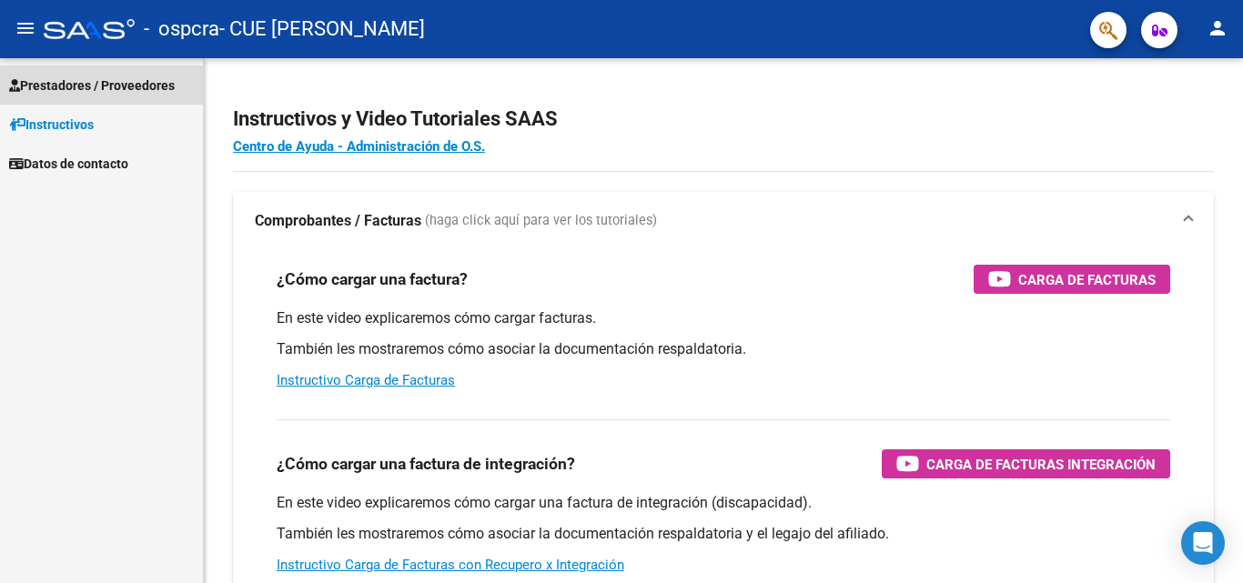
click at [124, 86] on span "Prestadores / Proveedores" at bounding box center [92, 86] width 166 height 20
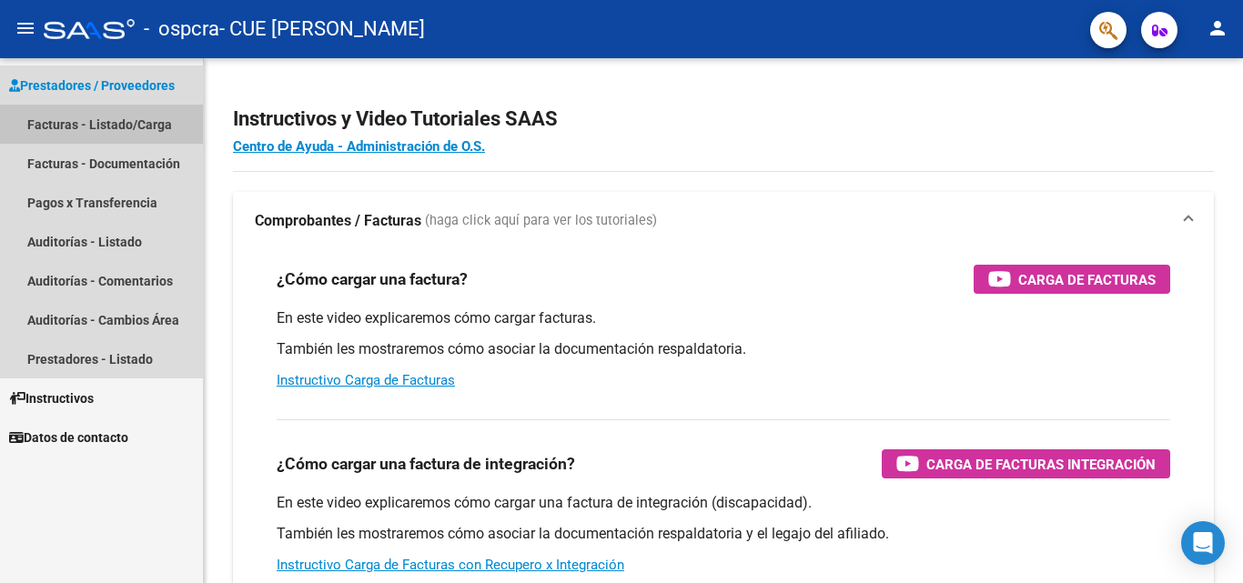
click at [127, 126] on link "Facturas - Listado/Carga" at bounding box center [101, 124] width 203 height 39
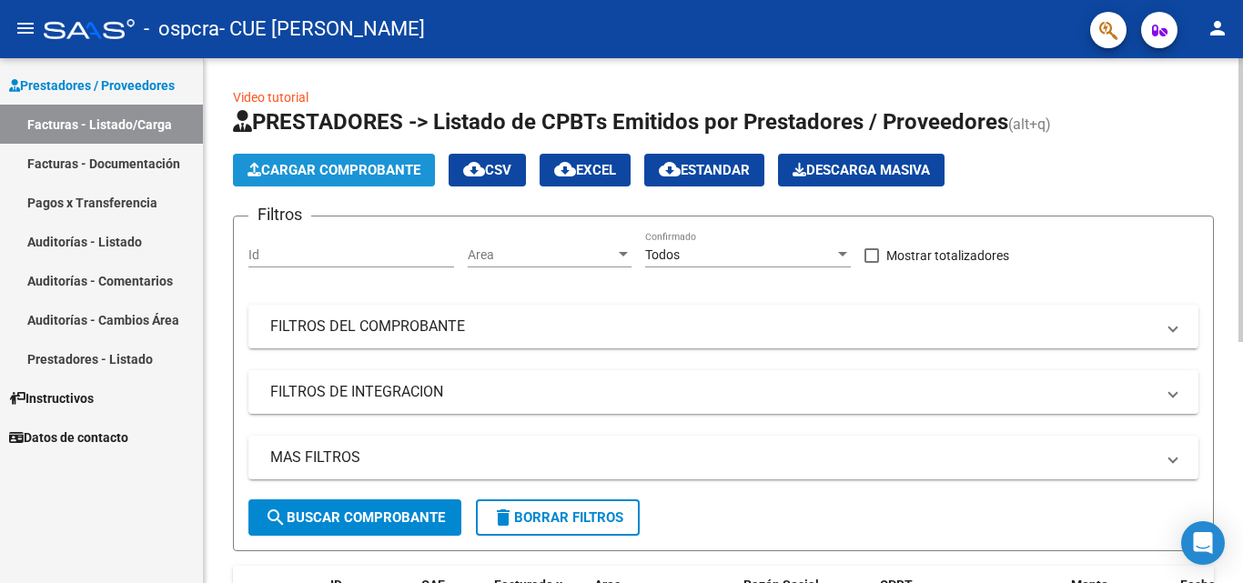
click at [290, 181] on button "Cargar Comprobante" at bounding box center [334, 170] width 202 height 33
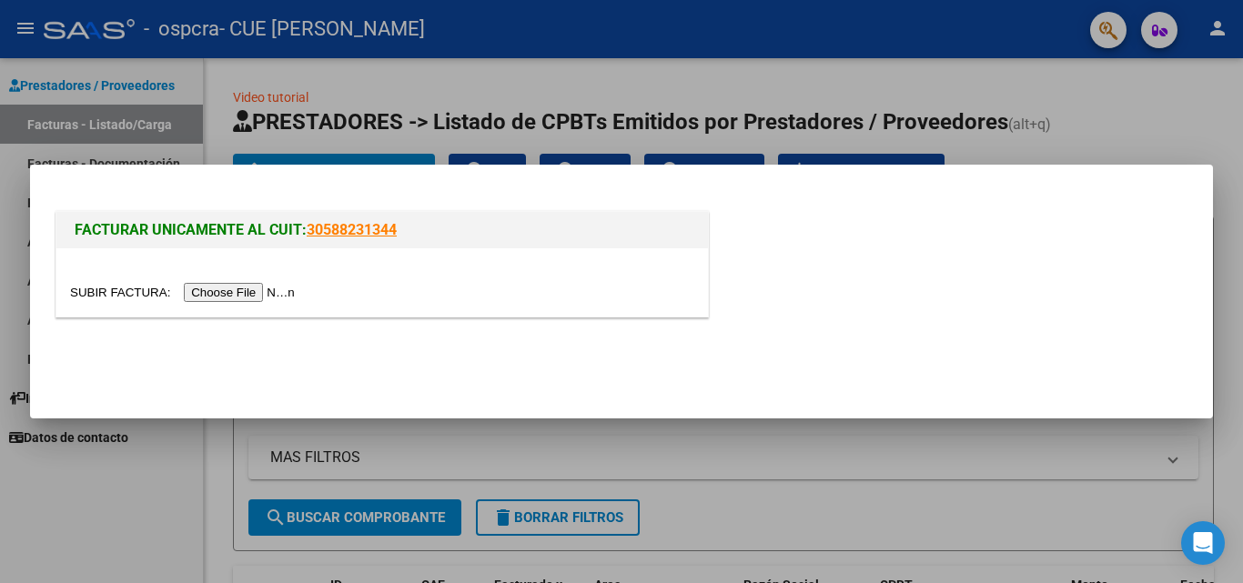
click at [208, 288] on input "file" at bounding box center [185, 292] width 230 height 19
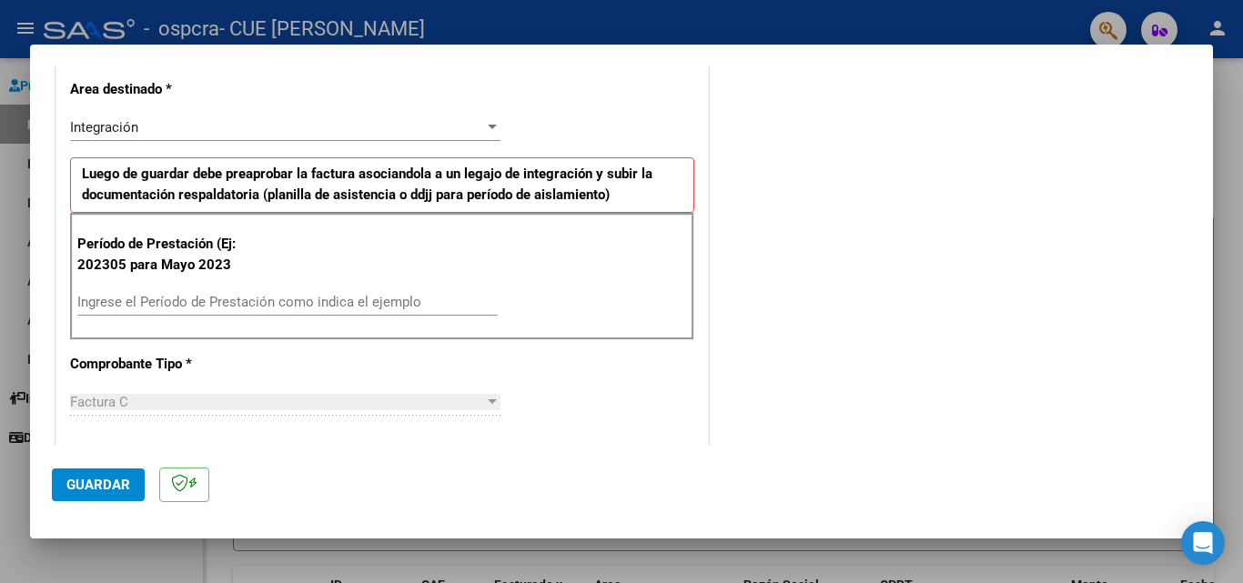
scroll to position [384, 0]
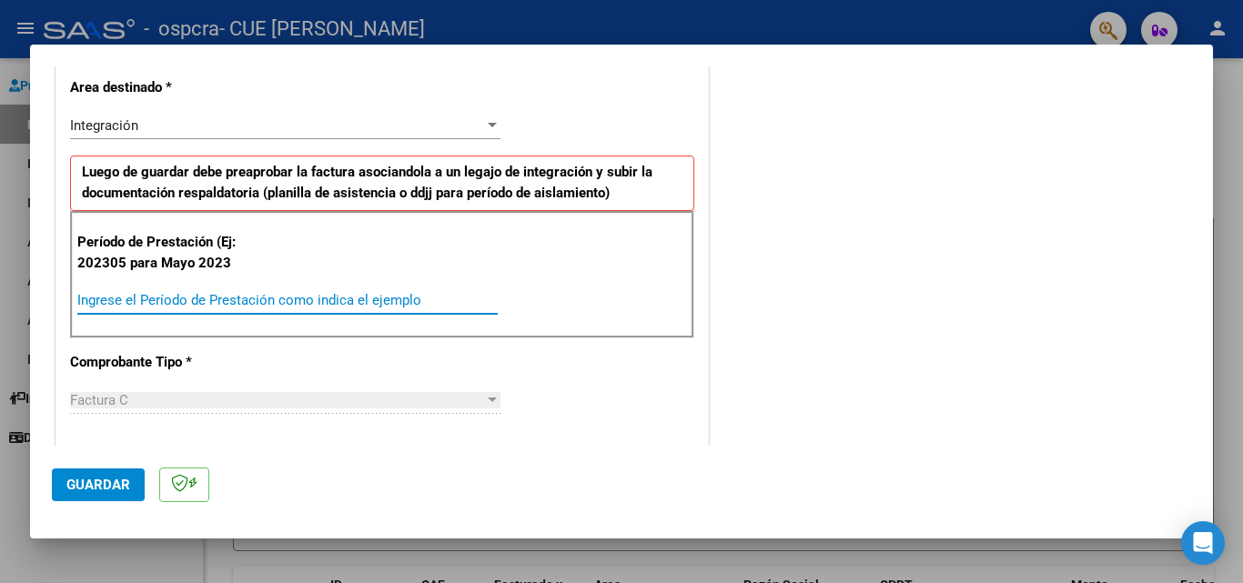
click at [277, 300] on input "Ingrese el Período de Prestación como indica el ejemplo" at bounding box center [287, 300] width 420 height 16
type input "202507"
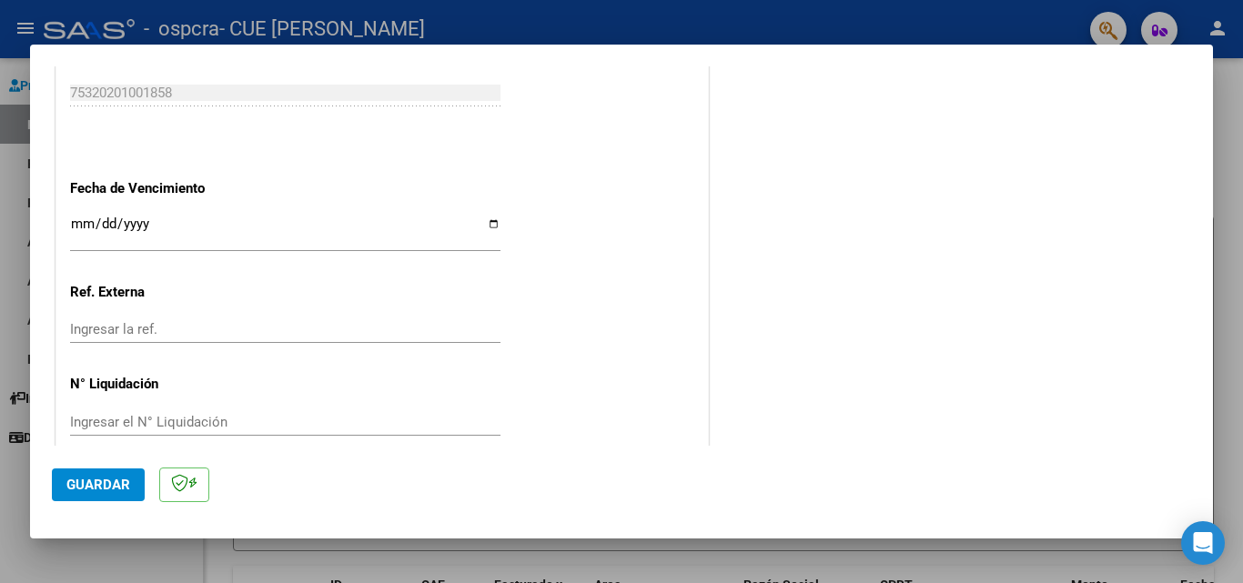
scroll to position [1164, 0]
click at [270, 219] on input "Ingresar la fecha" at bounding box center [285, 230] width 430 height 29
type input "[DATE]"
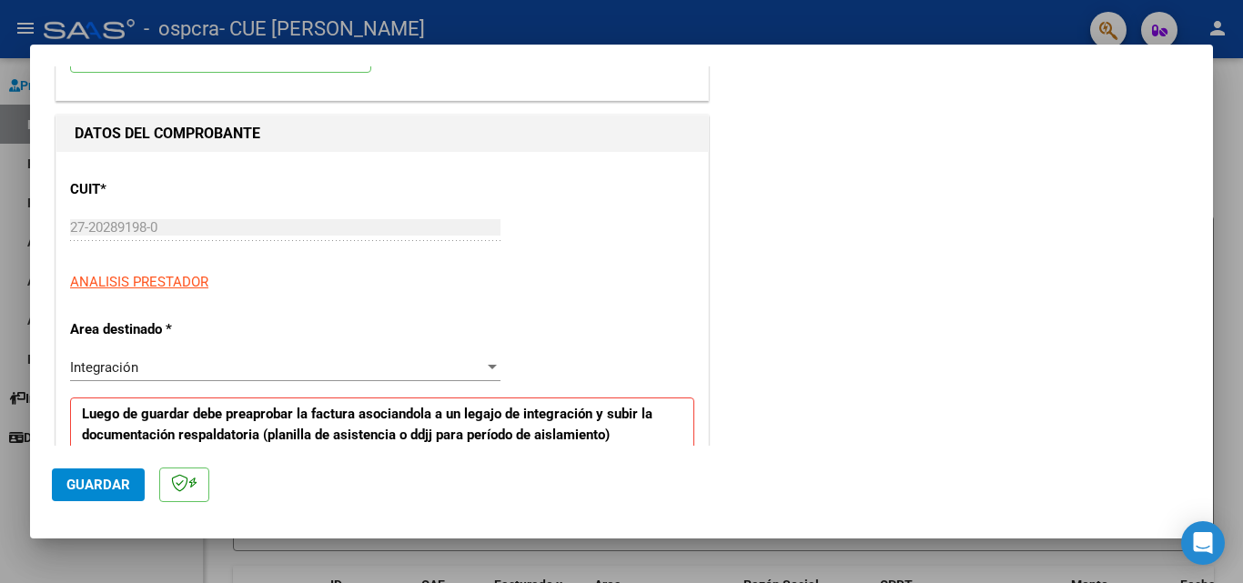
scroll to position [0, 0]
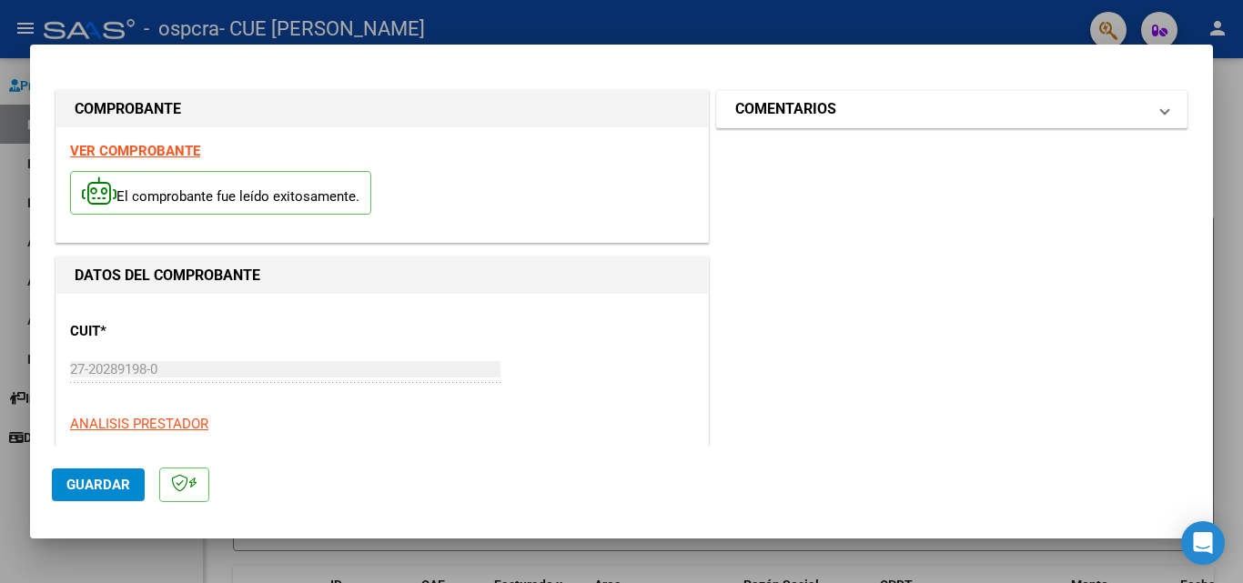
click at [801, 107] on h1 "COMENTARIOS" at bounding box center [785, 109] width 101 height 22
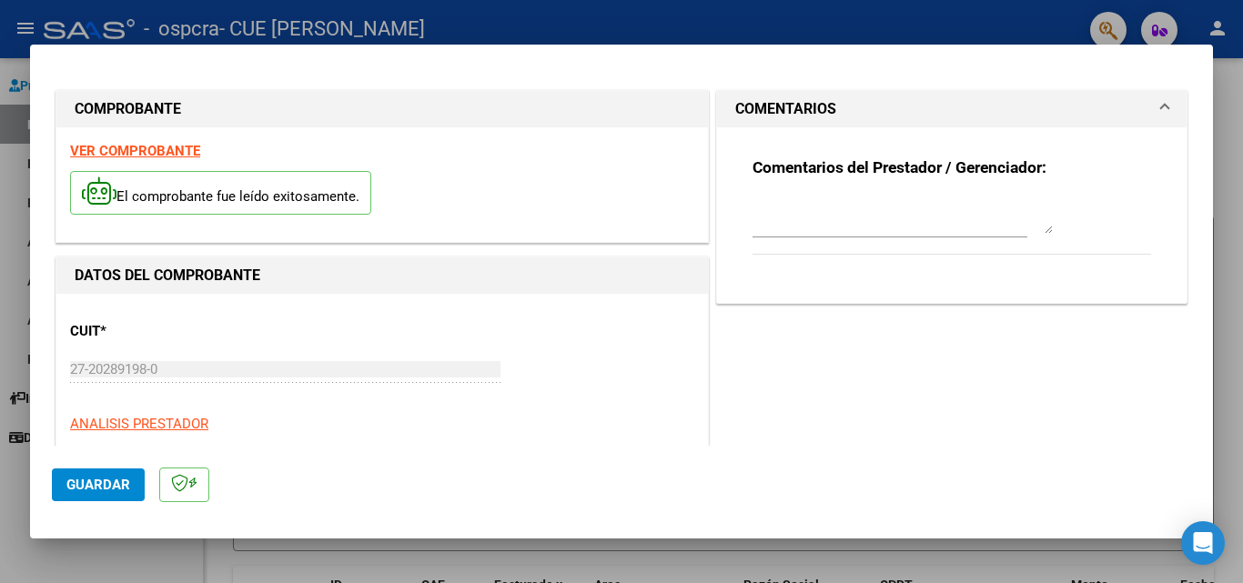
scroll to position [320, 0]
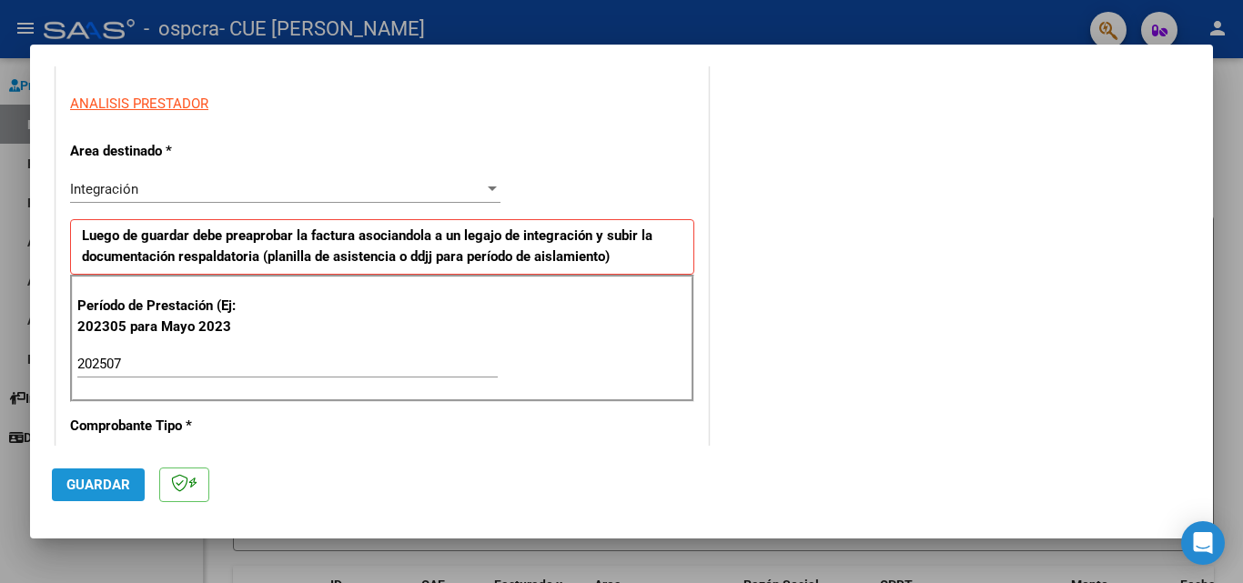
click at [81, 487] on span "Guardar" at bounding box center [98, 485] width 64 height 16
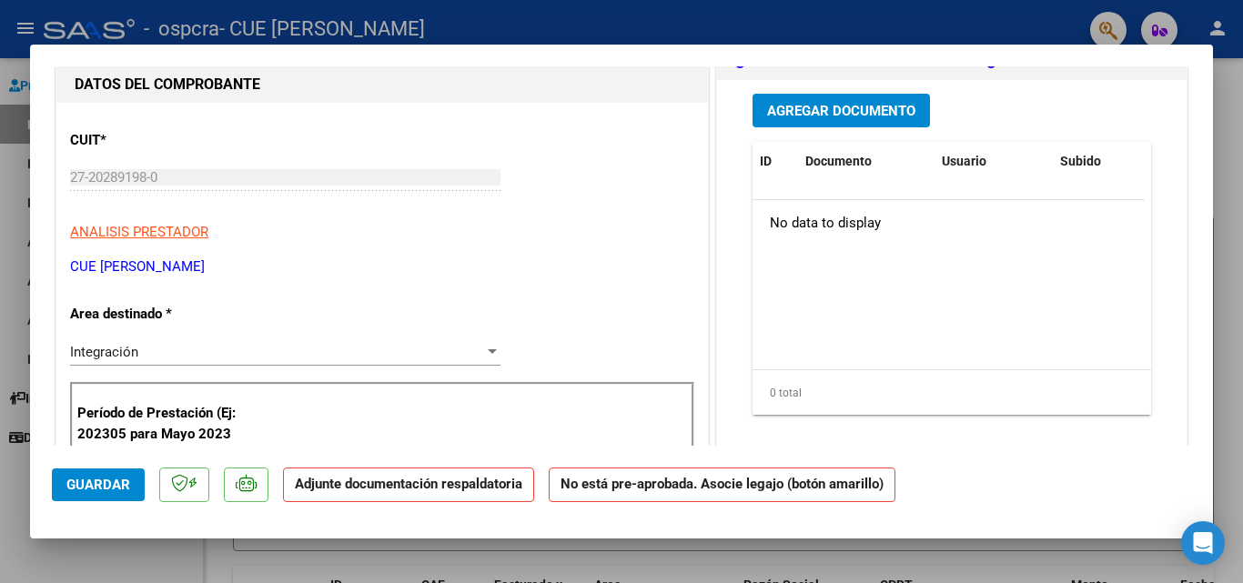
scroll to position [0, 0]
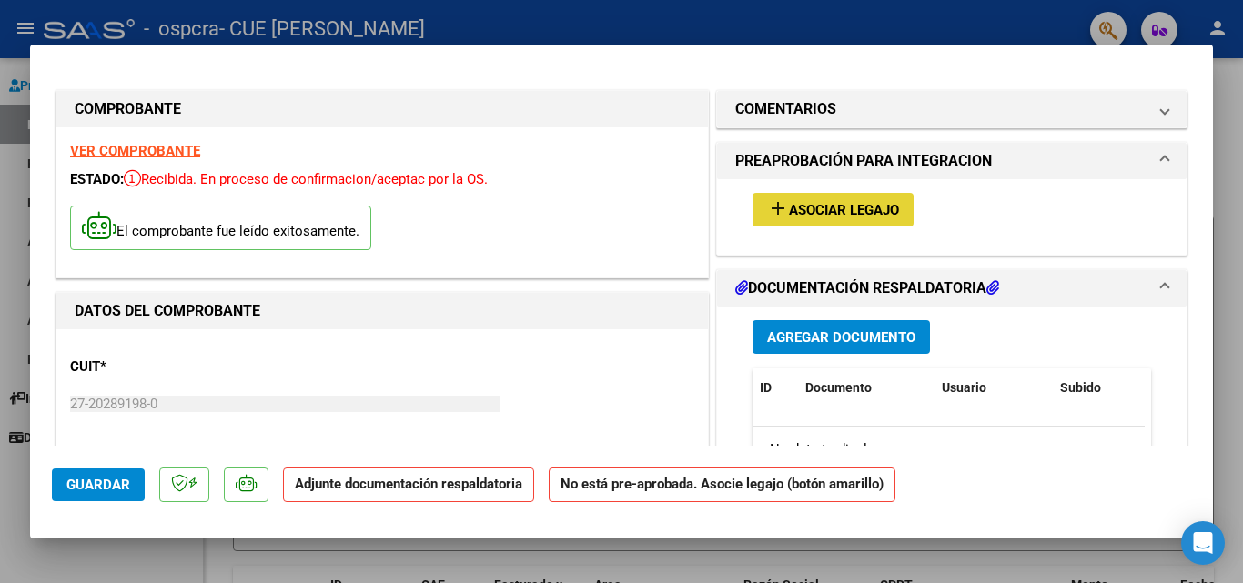
click at [789, 213] on span "Asociar Legajo" at bounding box center [844, 210] width 110 height 16
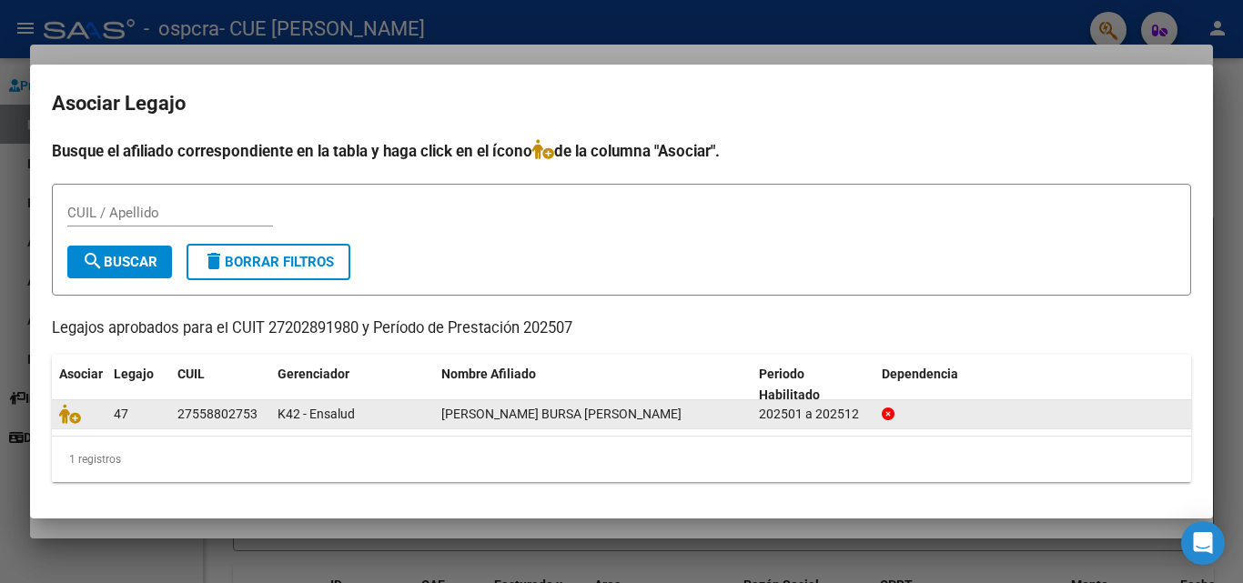
click at [69, 424] on div at bounding box center [79, 414] width 40 height 21
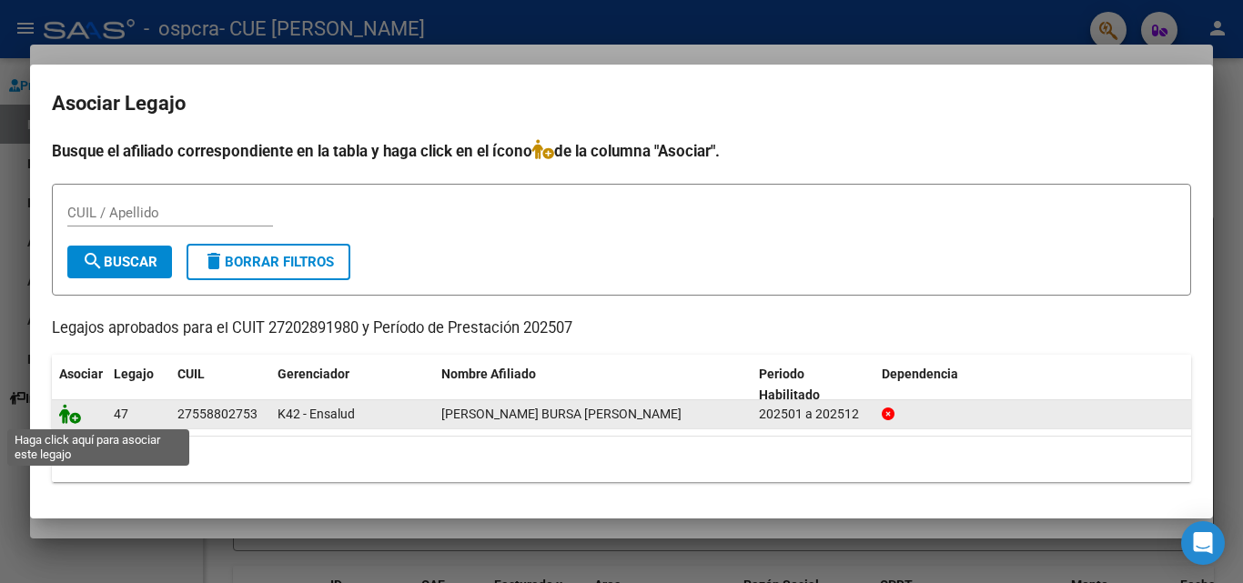
click at [73, 410] on icon at bounding box center [70, 414] width 22 height 20
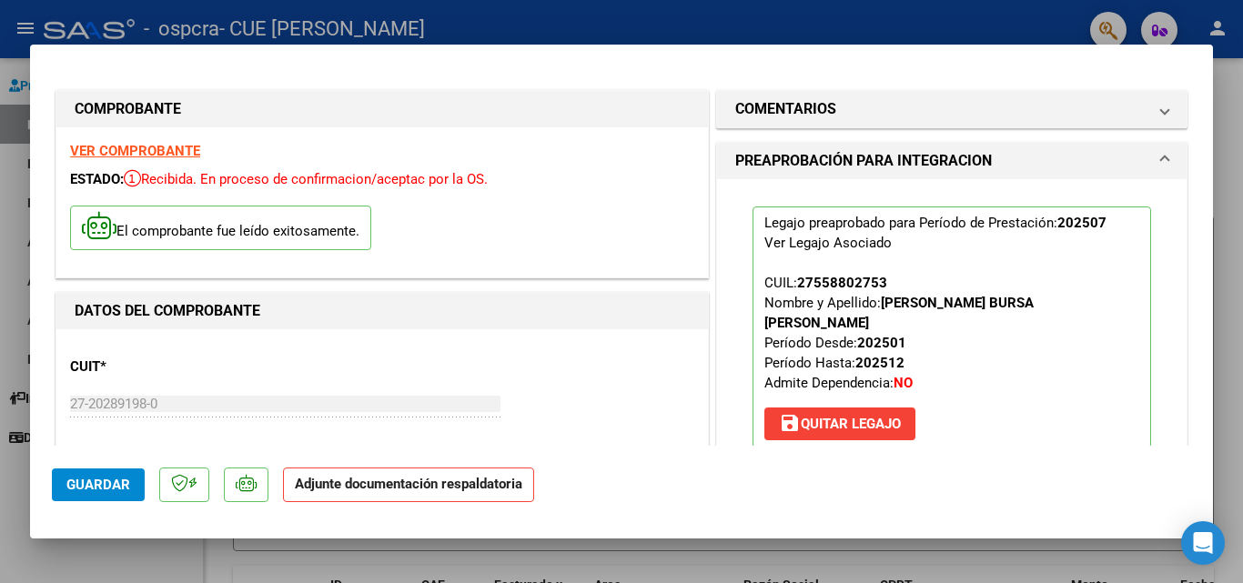
click at [452, 480] on strong "Adjunte documentación respaldatoria" at bounding box center [409, 484] width 228 height 16
click at [456, 483] on strong "Adjunte documentación respaldatoria" at bounding box center [409, 484] width 228 height 16
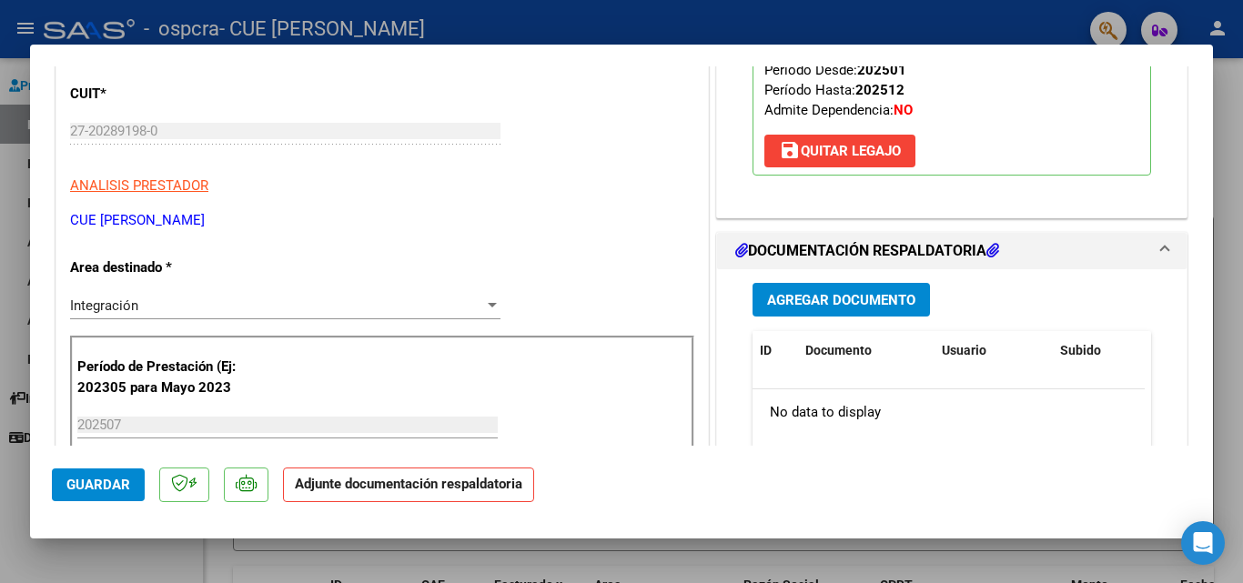
scroll to position [275, 0]
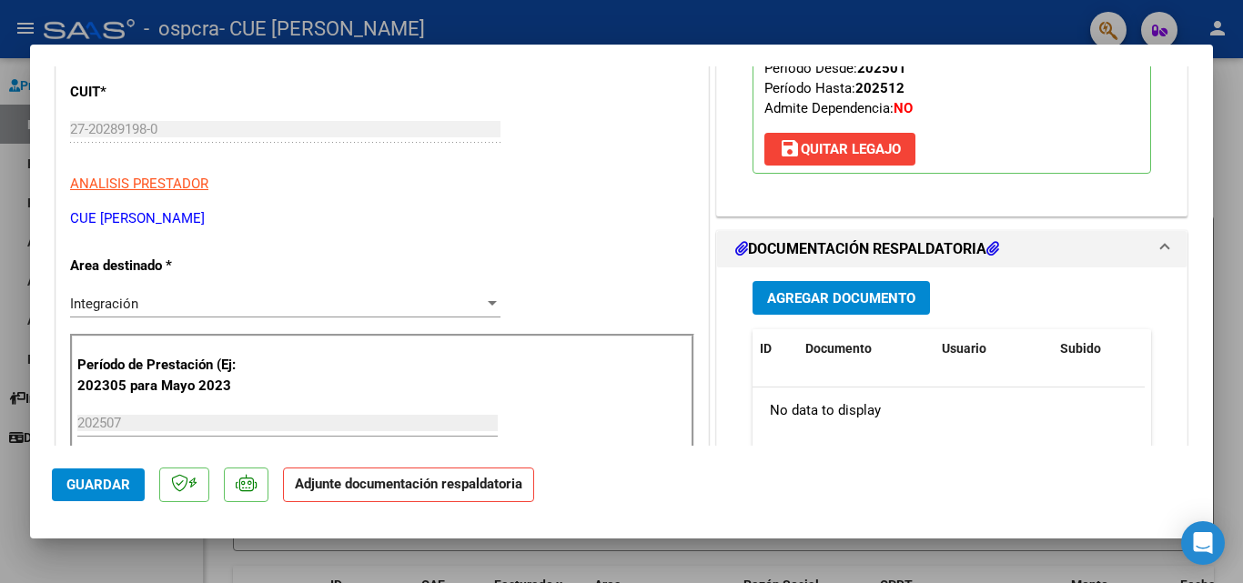
click at [810, 290] on span "Agregar Documento" at bounding box center [841, 298] width 148 height 16
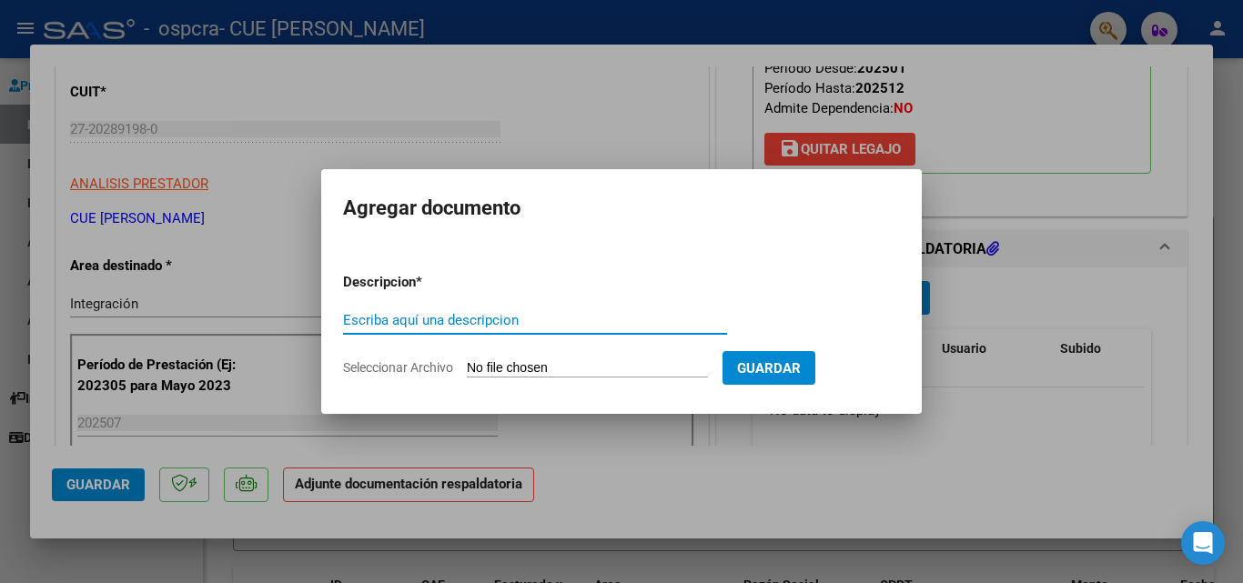
click at [511, 316] on input "Escriba aquí una descripcion" at bounding box center [535, 320] width 384 height 16
type input "p"
type input "PLANILLA DE ASISTENCIA"
click at [569, 365] on input "Seleccionar Archivo" at bounding box center [587, 368] width 241 height 17
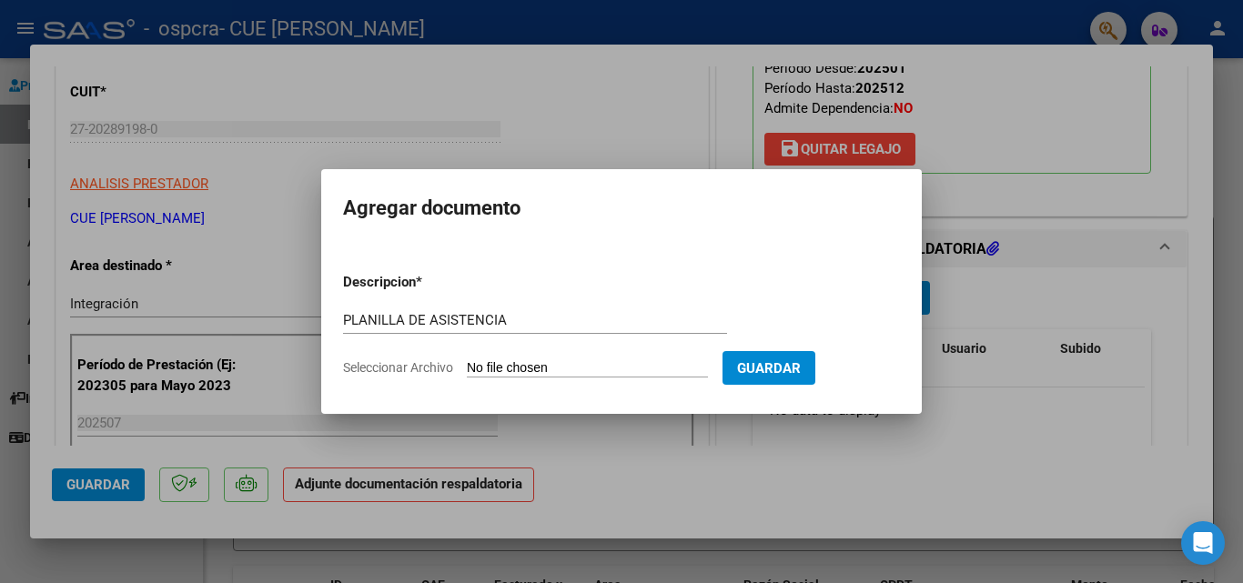
type input "C:\fakepath\Mes07Garnica-cue(9).pdf"
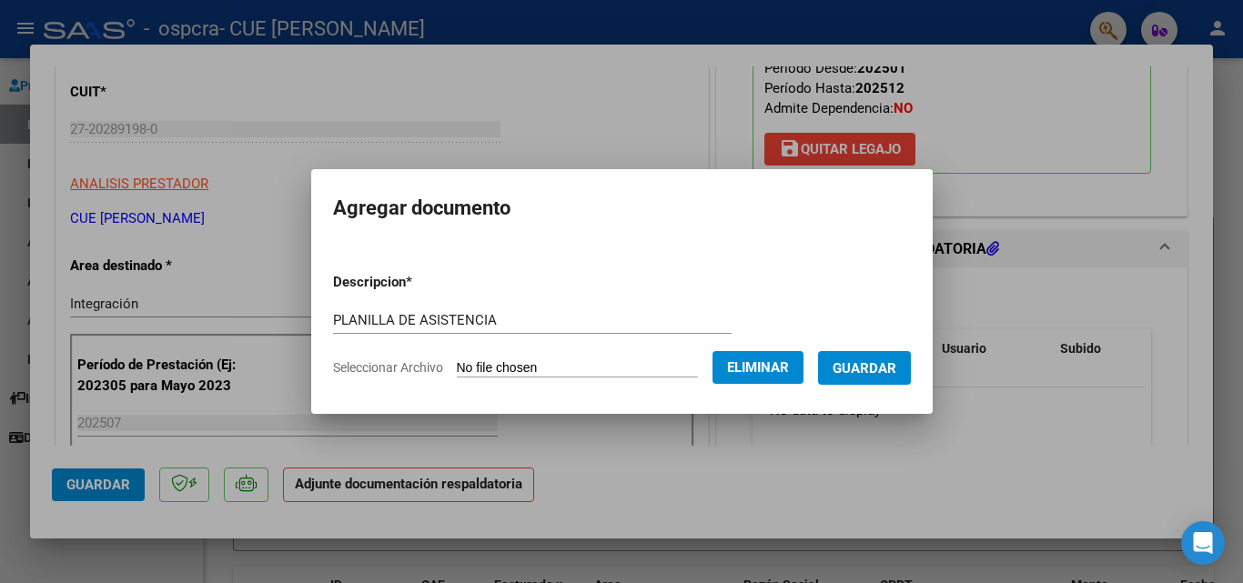
click at [869, 361] on span "Guardar" at bounding box center [865, 368] width 64 height 16
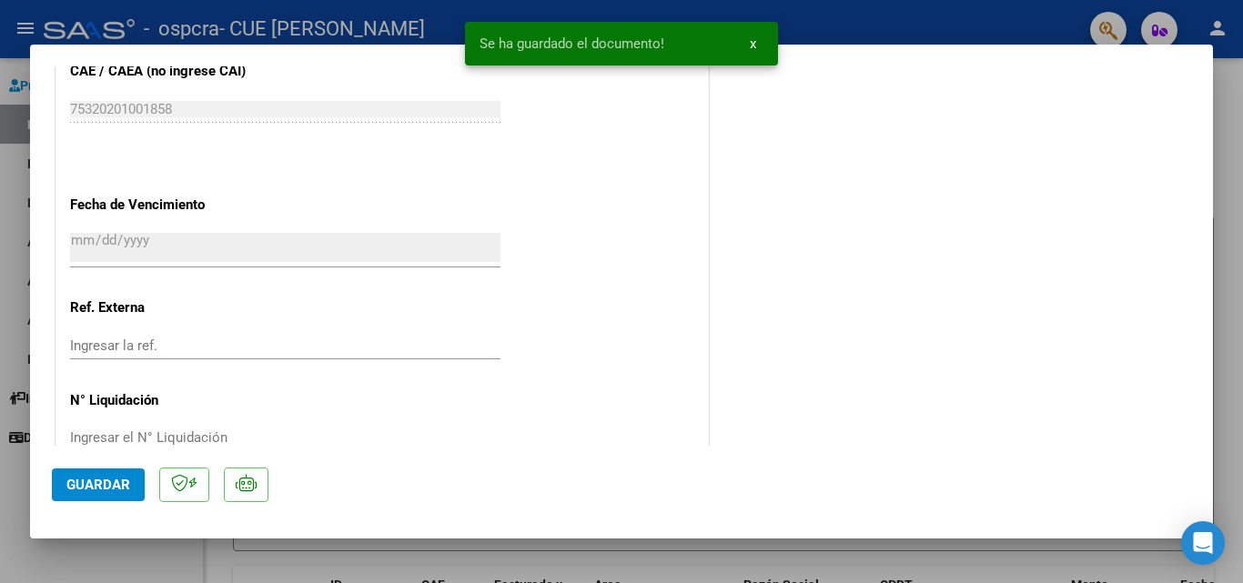
scroll to position [1249, 0]
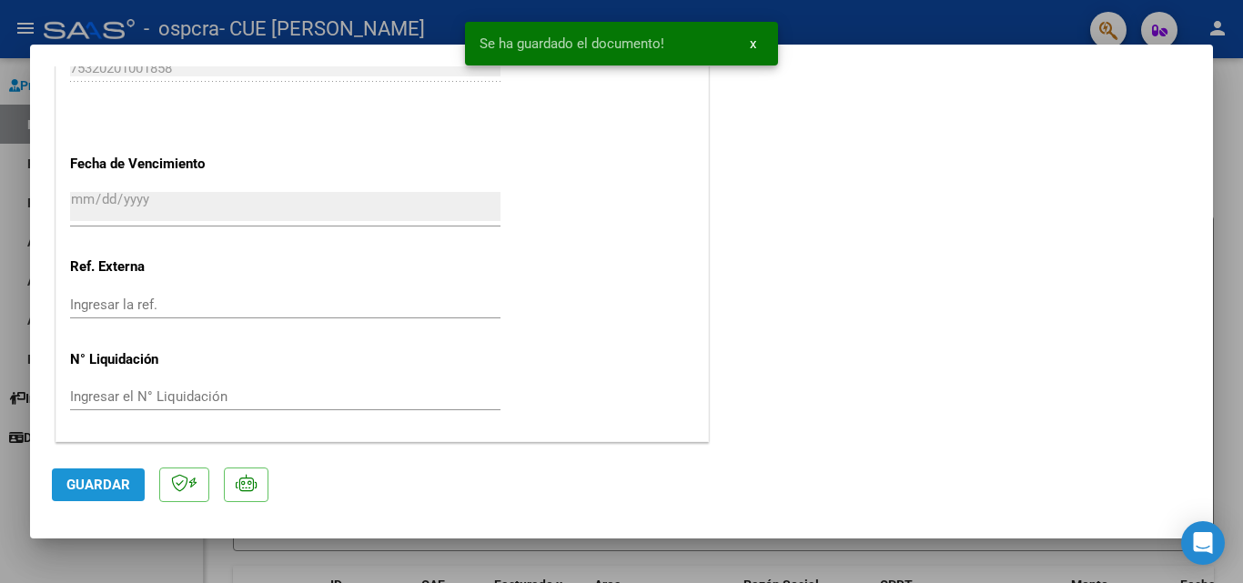
click at [93, 470] on button "Guardar" at bounding box center [98, 485] width 93 height 33
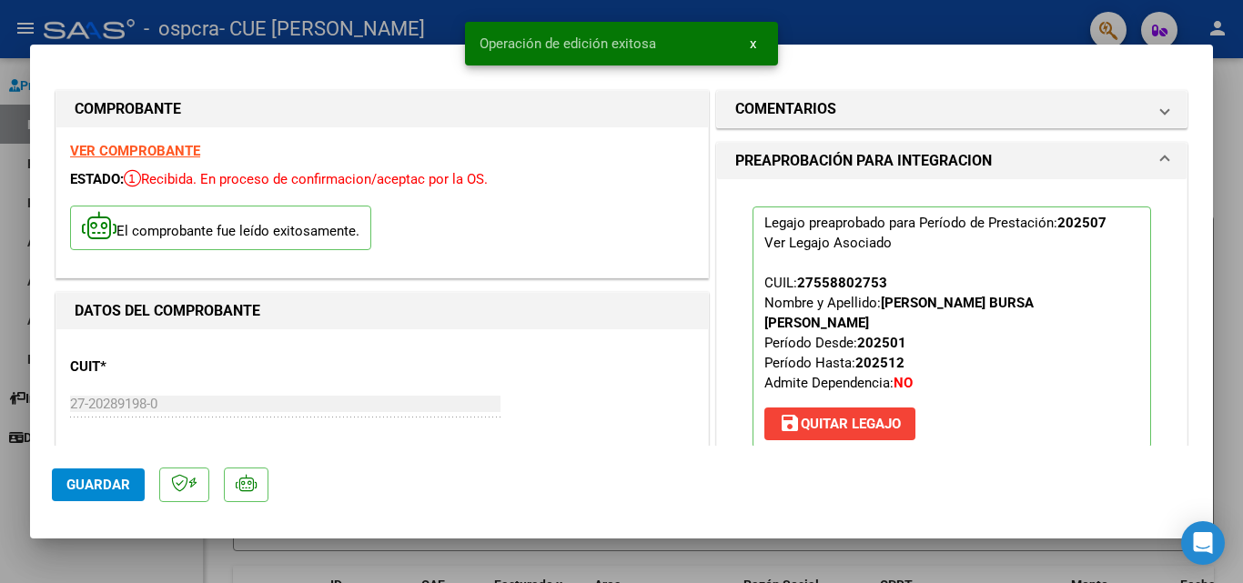
click at [625, 573] on div at bounding box center [621, 291] width 1243 height 583
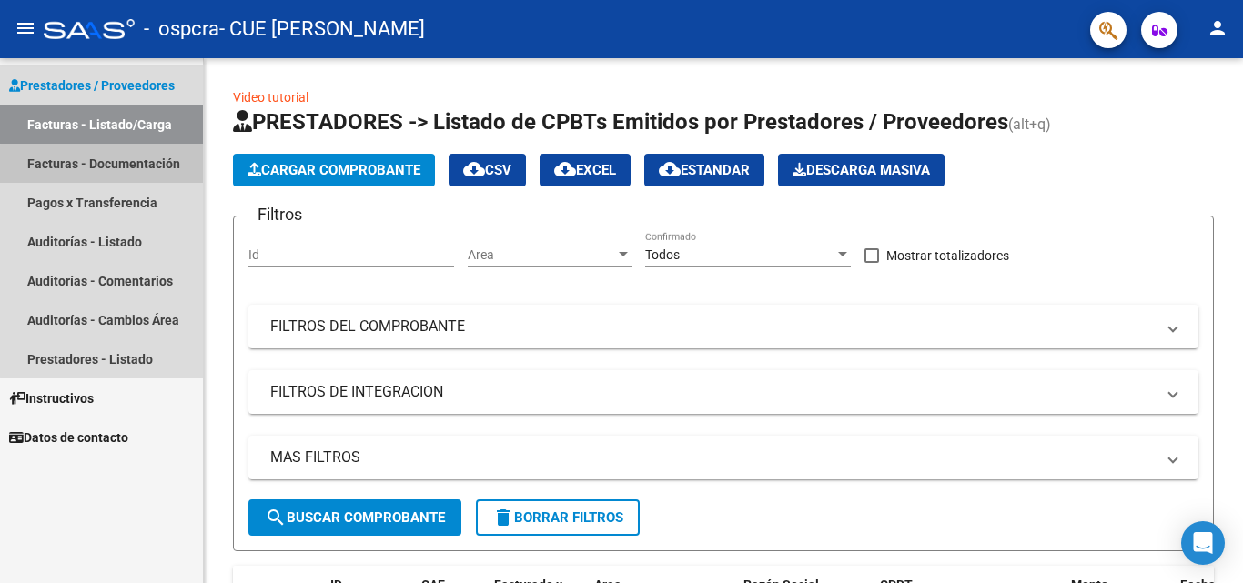
click at [145, 167] on link "Facturas - Documentación" at bounding box center [101, 163] width 203 height 39
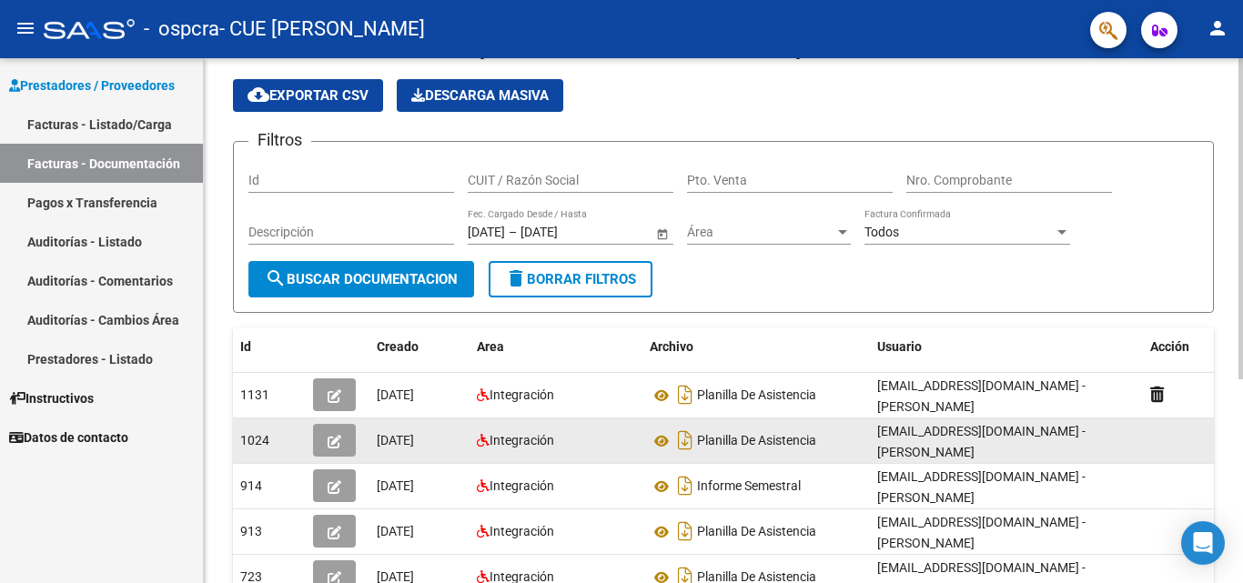
scroll to position [54, 0]
